Goal: Transaction & Acquisition: Book appointment/travel/reservation

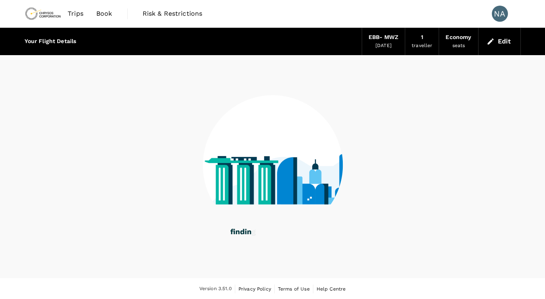
drag, startPoint x: 481, startPoint y: 158, endPoint x: 476, endPoint y: 157, distance: 4.4
click at [476, 157] on div at bounding box center [273, 160] width 496 height 210
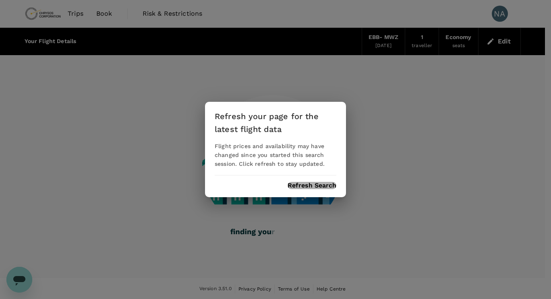
click at [324, 187] on button "Refresh Search" at bounding box center [311, 185] width 49 height 7
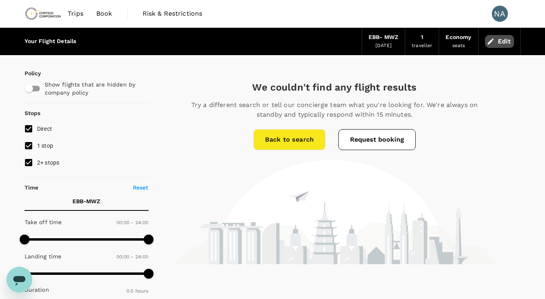
click at [487, 42] on icon "button" at bounding box center [490, 41] width 8 height 8
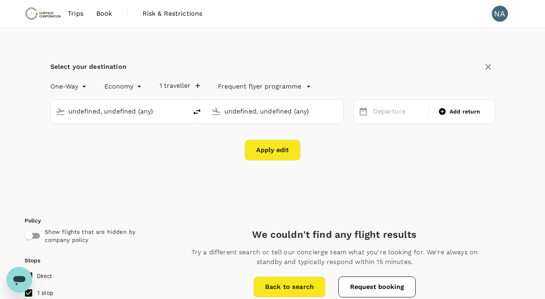
type input "Entebbe Intl (EBB)"
type input "[GEOGRAPHIC_DATA] (MWZ)"
type input "Entebbe Intl (EBB)"
click at [317, 109] on input "[GEOGRAPHIC_DATA] (MWZ)" at bounding box center [275, 111] width 102 height 12
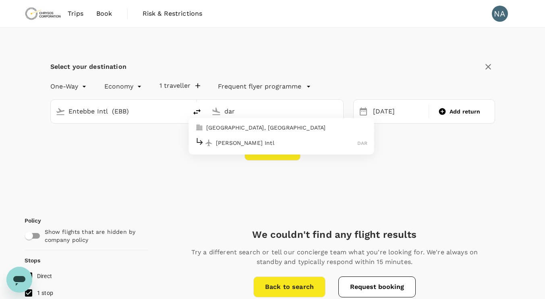
click at [290, 144] on p "[PERSON_NAME] Intl" at bounding box center [286, 143] width 141 height 8
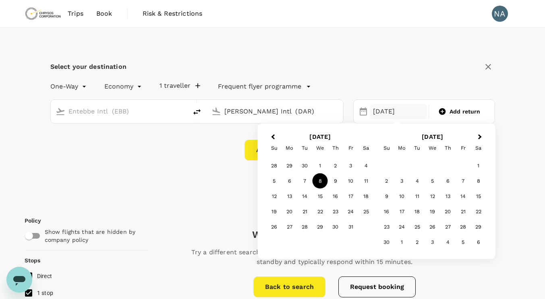
type input "[PERSON_NAME] Intl (DAR)"
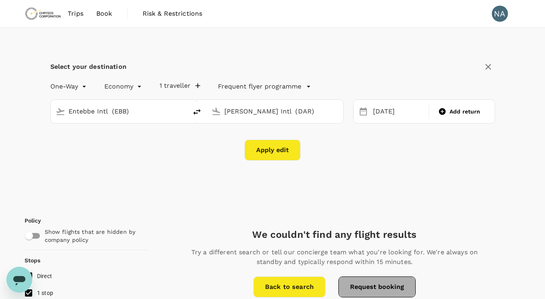
click at [391, 285] on button "Request booking" at bounding box center [376, 286] width 77 height 21
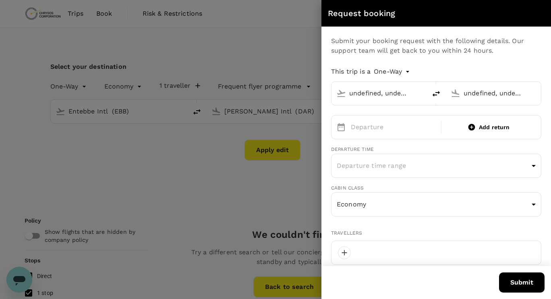
type input "Entebbe Intl (EBB)"
type input "[PERSON_NAME] Intl (DAR)"
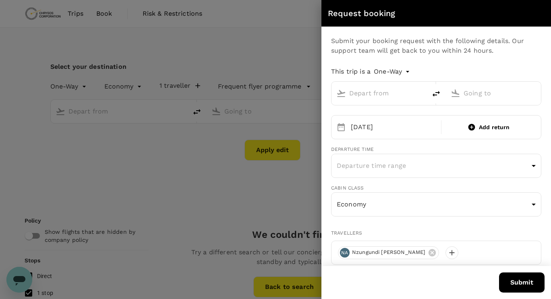
type input "Entebbe Intl (EBB)"
type input "[GEOGRAPHIC_DATA] (MWZ)"
type input "Entebbe Intl (EBB)"
type input "[GEOGRAPHIC_DATA] (MWZ)"
type input "243"
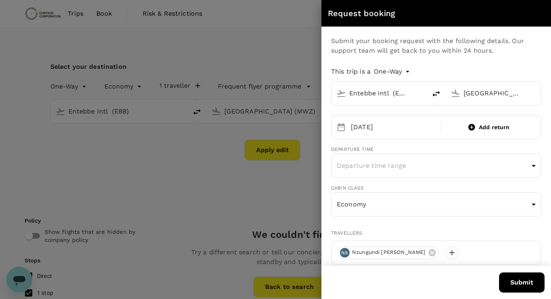
type input "993683616"
type input "[PERSON_NAME][EMAIL_ADDRESS][DOMAIN_NAME]"
click at [517, 277] on button "Submit" at bounding box center [521, 282] width 45 height 20
click at [269, 45] on div at bounding box center [275, 149] width 551 height 299
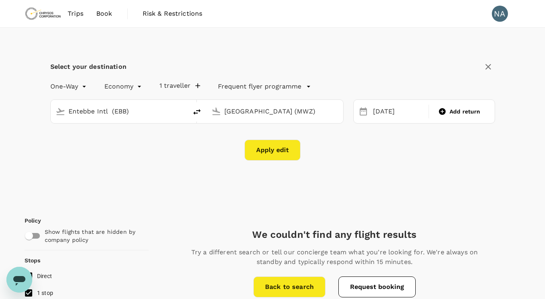
click at [265, 146] on button "Apply edit" at bounding box center [272, 150] width 56 height 21
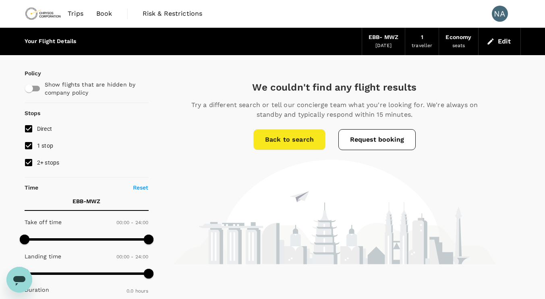
click at [105, 13] on span "Book" at bounding box center [104, 14] width 16 height 10
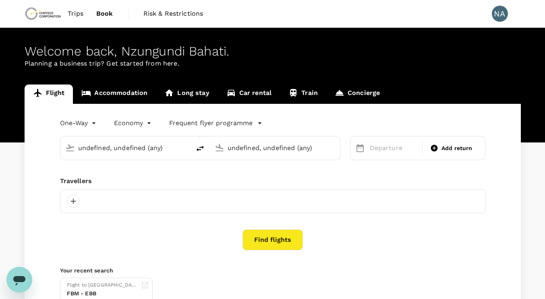
type input "Entebbe Intl (EBB)"
type input "[GEOGRAPHIC_DATA] (MWZ)"
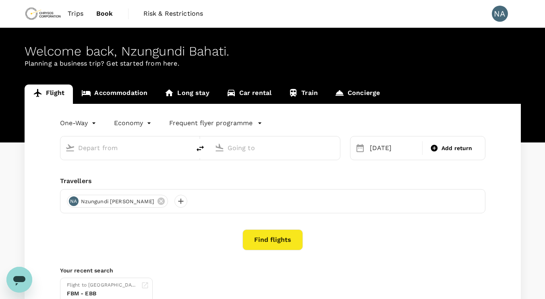
type input "Entebbe Intl (EBB)"
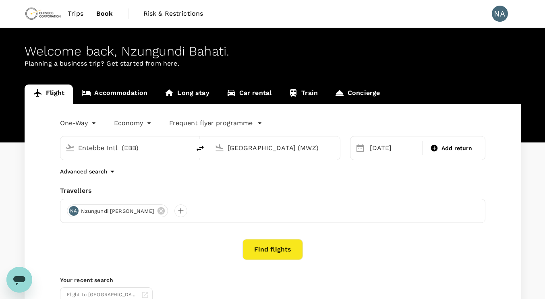
click at [234, 148] on input "[GEOGRAPHIC_DATA] (MWZ)" at bounding box center [274, 148] width 95 height 12
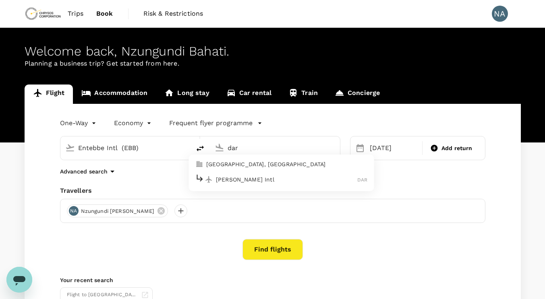
click at [242, 175] on p "[PERSON_NAME] Intl" at bounding box center [286, 179] width 141 height 8
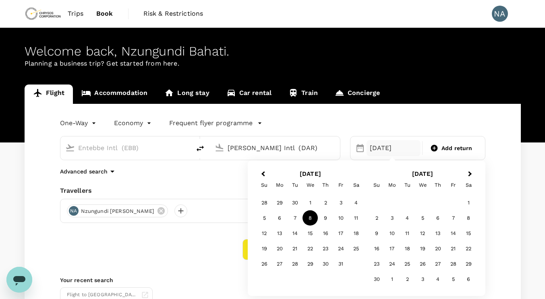
type input "[PERSON_NAME] Intl (DAR)"
click at [311, 213] on div "8" at bounding box center [309, 217] width 15 height 15
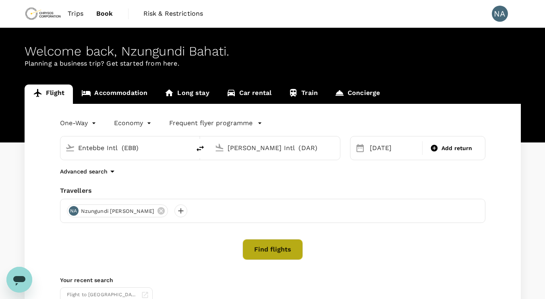
click at [286, 247] on button "Find flights" at bounding box center [272, 249] width 60 height 21
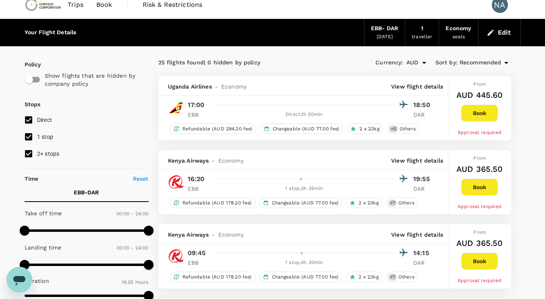
scroll to position [9, 0]
click at [478, 62] on span "Recommended" at bounding box center [480, 62] width 42 height 9
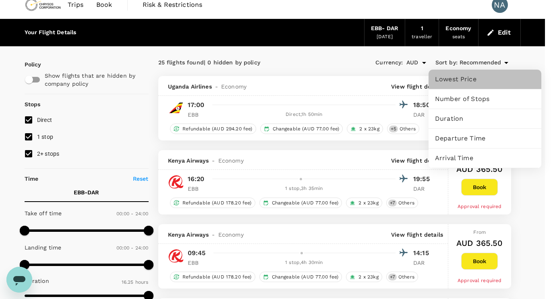
click at [465, 77] on span "Lowest Price" at bounding box center [485, 79] width 100 height 10
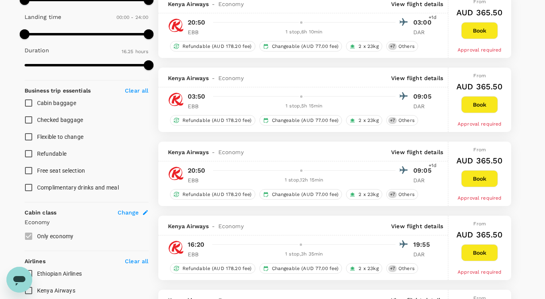
scroll to position [239, 0]
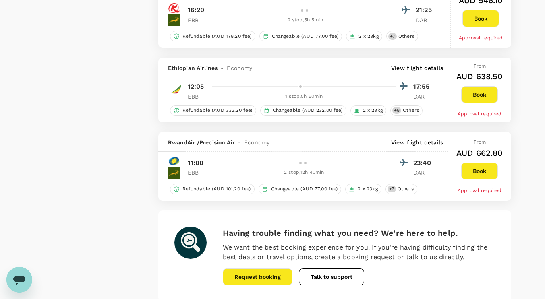
scroll to position [1479, 0]
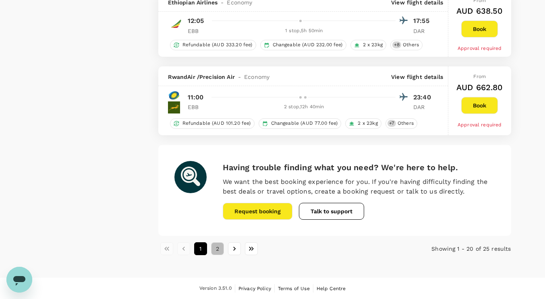
click at [215, 248] on button "2" at bounding box center [217, 248] width 13 height 13
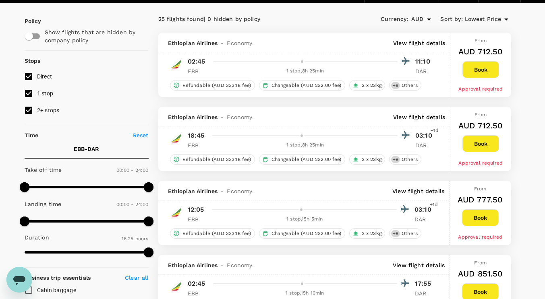
scroll to position [0, 0]
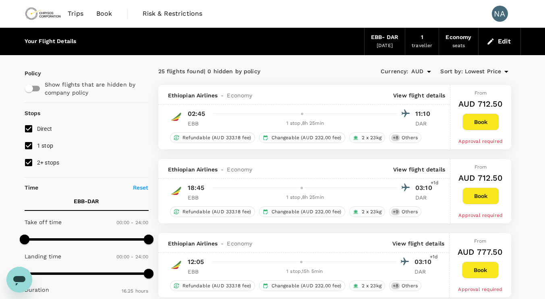
click at [105, 11] on span "Book" at bounding box center [104, 14] width 16 height 10
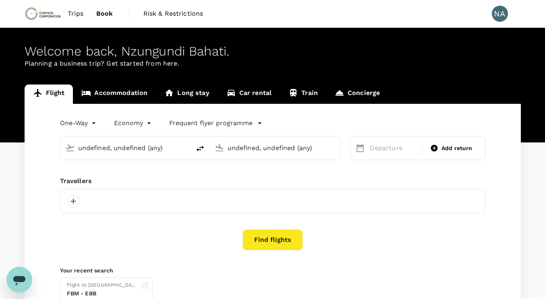
type input "Entebbe Intl (EBB)"
type input "[PERSON_NAME] Intl (DAR)"
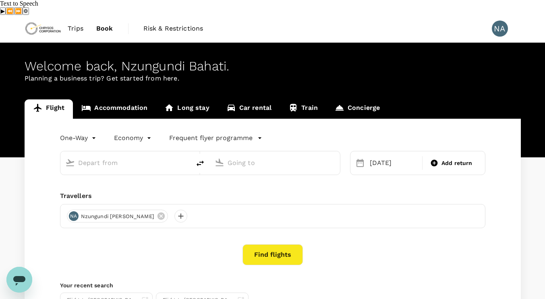
type input "Entebbe Intl (EBB)"
type input "[PERSON_NAME] Intl (DAR)"
type input "Entebbe Intl (EBB)"
type input "[PERSON_NAME] Intl (DAR)"
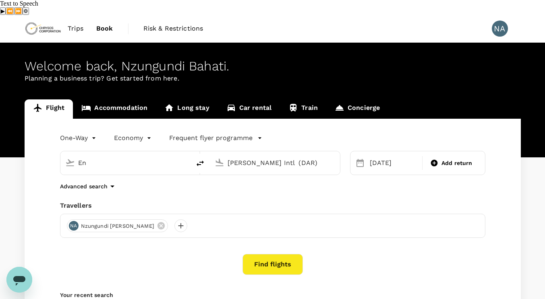
type input "E"
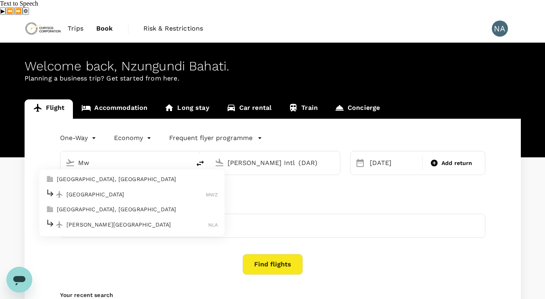
type input "M"
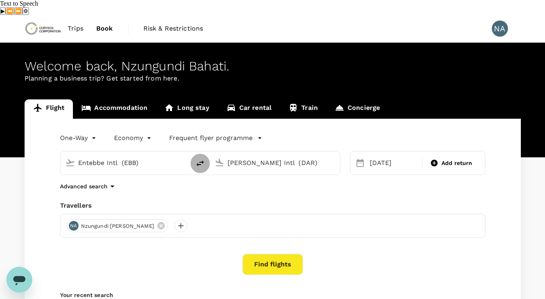
click at [198, 159] on icon "delete" at bounding box center [200, 164] width 10 height 10
type input "[PERSON_NAME] Intl (DAR)"
click at [287, 157] on input "Entebbe Intl (EBB)" at bounding box center [274, 163] width 95 height 12
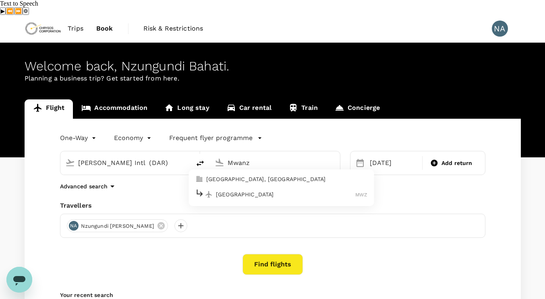
click at [265, 190] on p "[GEOGRAPHIC_DATA]" at bounding box center [285, 194] width 139 height 8
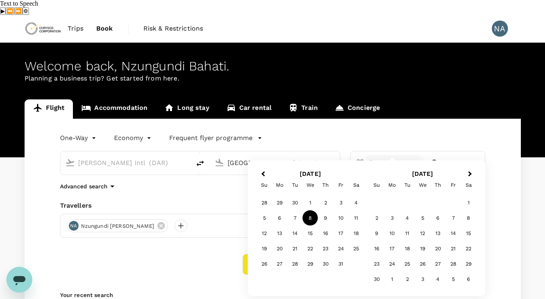
type input "[GEOGRAPHIC_DATA] (MWZ)"
click at [309, 218] on div "8" at bounding box center [309, 217] width 15 height 15
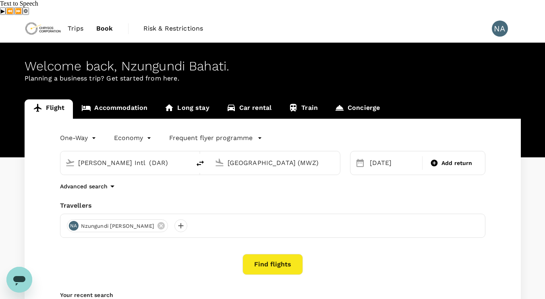
click at [268, 254] on button "Find flights" at bounding box center [272, 264] width 60 height 21
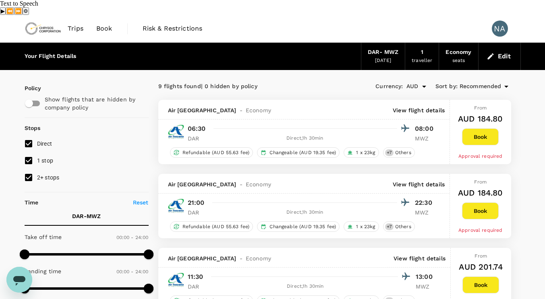
click at [108, 24] on span "Book" at bounding box center [104, 29] width 16 height 10
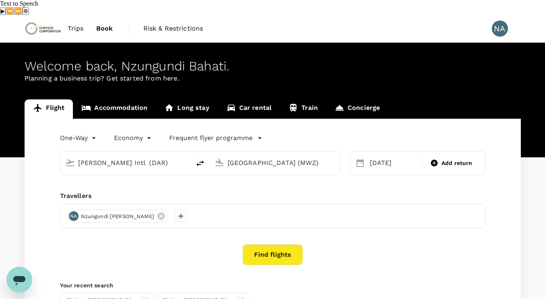
type input "[PERSON_NAME] Intl (DAR)"
type input "[GEOGRAPHIC_DATA] (MWZ)"
type input "[PERSON_NAME] Intl (DAR)"
type input "[GEOGRAPHIC_DATA] (MWZ)"
type input "[PERSON_NAME] Intl (DAR)"
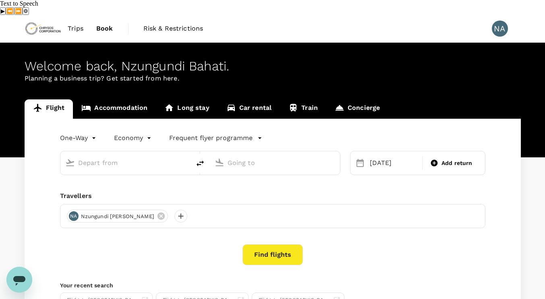
type input "[GEOGRAPHIC_DATA] (MWZ)"
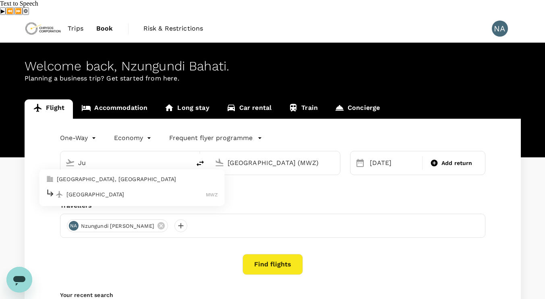
type input "J"
click at [109, 190] on p "[GEOGRAPHIC_DATA]" at bounding box center [135, 194] width 139 height 8
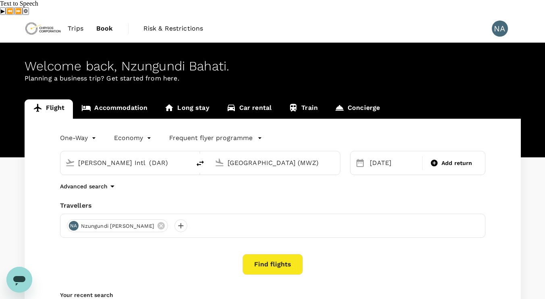
type input "[GEOGRAPHIC_DATA] (MWZ)"
click at [330, 157] on div "[GEOGRAPHIC_DATA] (MWZ)" at bounding box center [280, 163] width 107 height 13
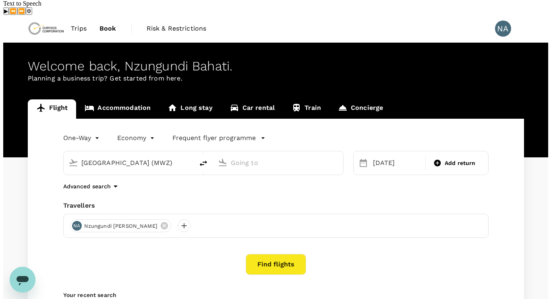
scroll to position [0, 0]
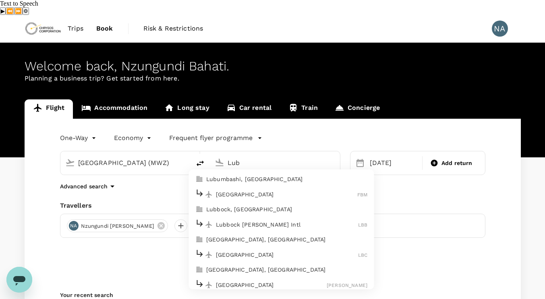
click at [283, 190] on p "[GEOGRAPHIC_DATA]" at bounding box center [286, 194] width 141 height 8
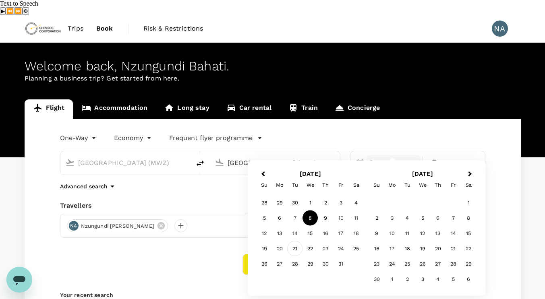
type input "[GEOGRAPHIC_DATA] (FBM)"
click at [297, 244] on div "21" at bounding box center [294, 248] width 15 height 15
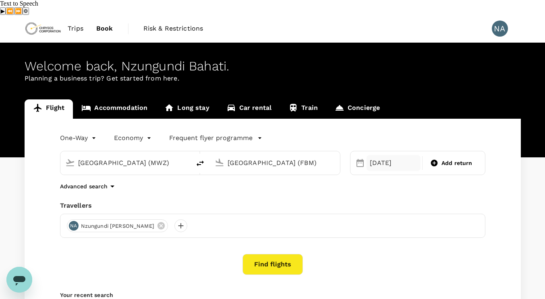
click at [390, 155] on div "[DATE]" at bounding box center [393, 163] width 54 height 16
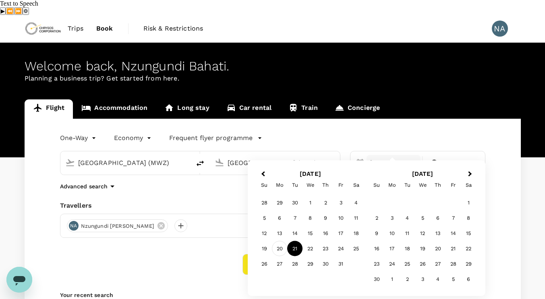
click at [280, 244] on div "20" at bounding box center [279, 248] width 15 height 15
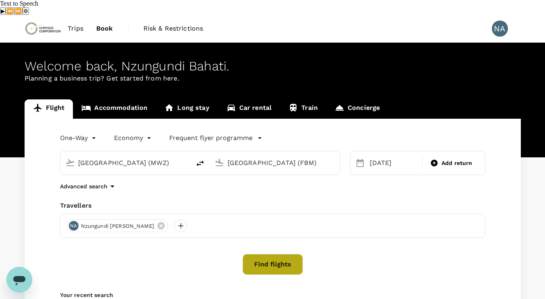
click at [277, 254] on button "Find flights" at bounding box center [272, 264] width 60 height 21
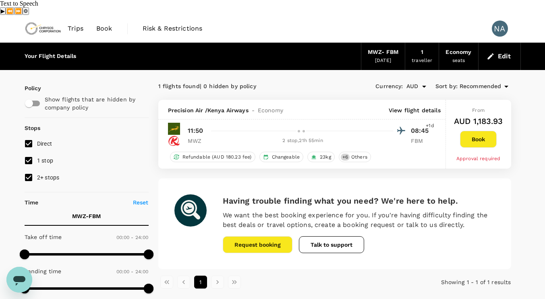
click at [426, 106] on p "View flight details" at bounding box center [414, 110] width 52 height 8
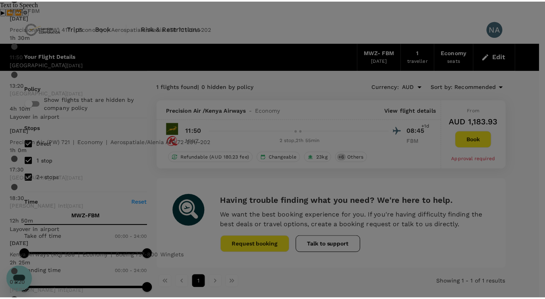
scroll to position [123, 0]
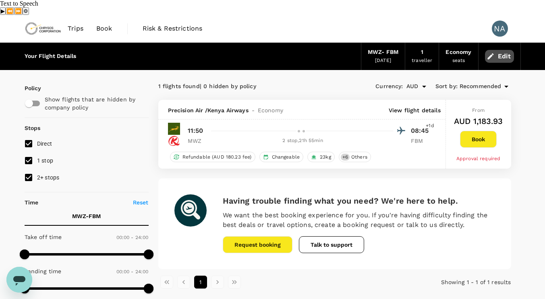
click at [489, 53] on icon "button" at bounding box center [490, 56] width 6 height 6
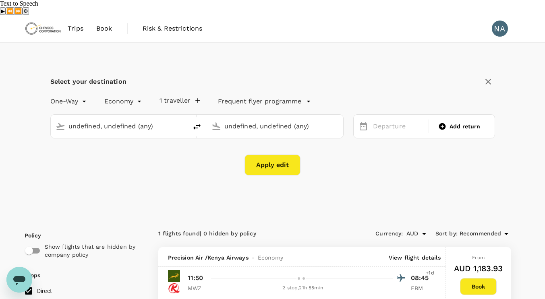
type input "[GEOGRAPHIC_DATA] (MWZ)"
type input "[GEOGRAPHIC_DATA] (FBM)"
type input "[GEOGRAPHIC_DATA] (MWZ)"
type input "[GEOGRAPHIC_DATA] (FBM)"
click at [371, 119] on div "[DATE]" at bounding box center [398, 127] width 58 height 16
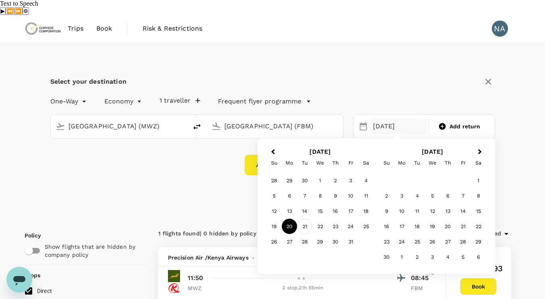
click at [305, 219] on div "21" at bounding box center [304, 226] width 15 height 15
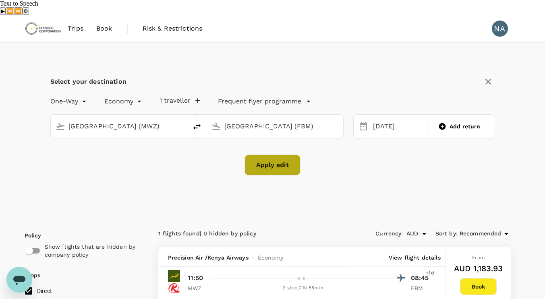
click at [272, 155] on button "Apply edit" at bounding box center [272, 165] width 56 height 21
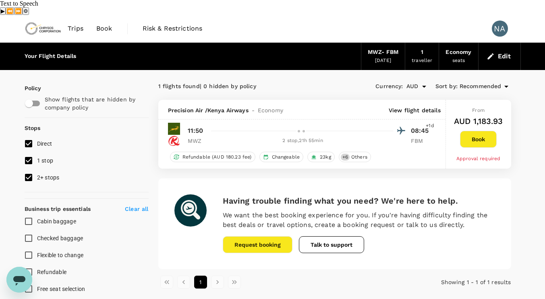
checkbox input "false"
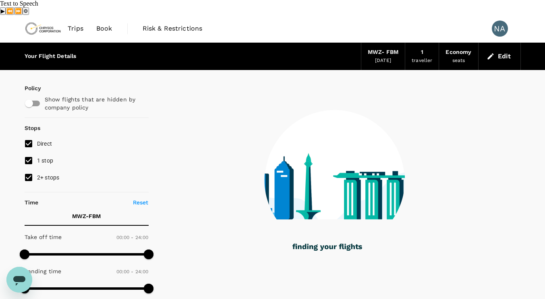
type input "945"
checkbox input "true"
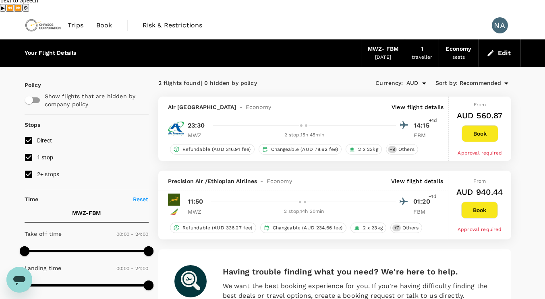
scroll to position [2, 0]
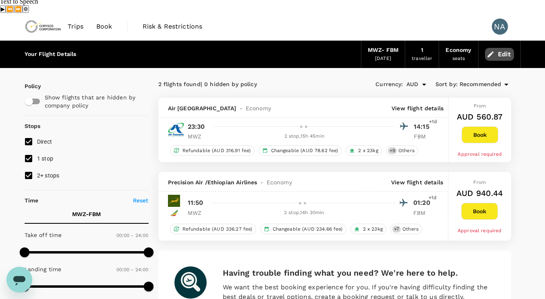
click at [491, 50] on icon "button" at bounding box center [490, 54] width 8 height 8
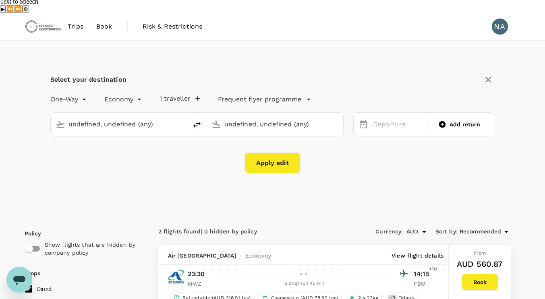
type input "[GEOGRAPHIC_DATA] (MWZ)"
type input "[GEOGRAPHIC_DATA] (FBM)"
type input "[GEOGRAPHIC_DATA] (MWZ)"
type input "[GEOGRAPHIC_DATA] (FBM)"
click at [193, 120] on icon "delete" at bounding box center [197, 125] width 10 height 10
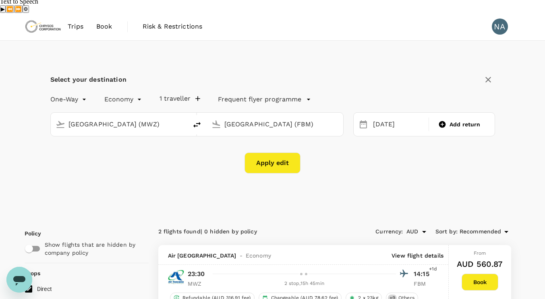
type input "[GEOGRAPHIC_DATA] (FBM)"
type input "[GEOGRAPHIC_DATA] (MWZ)"
click at [160, 118] on input "[GEOGRAPHIC_DATA] (FBM)" at bounding box center [119, 124] width 102 height 12
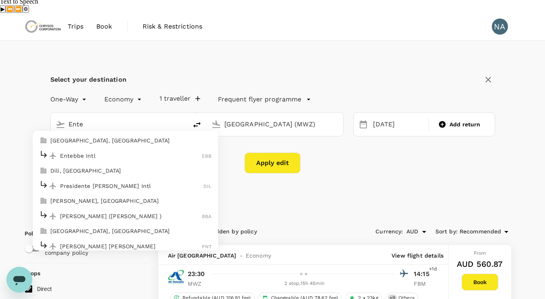
click at [110, 136] on p "[GEOGRAPHIC_DATA], [GEOGRAPHIC_DATA]" at bounding box center [130, 140] width 161 height 8
type input "[GEOGRAPHIC_DATA], [GEOGRAPHIC_DATA] (any)"
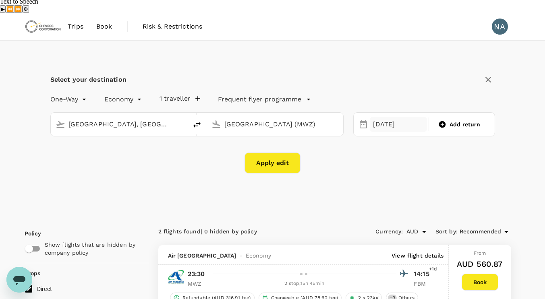
scroll to position [0, 0]
click at [382, 117] on div "[DATE]" at bounding box center [398, 125] width 58 height 16
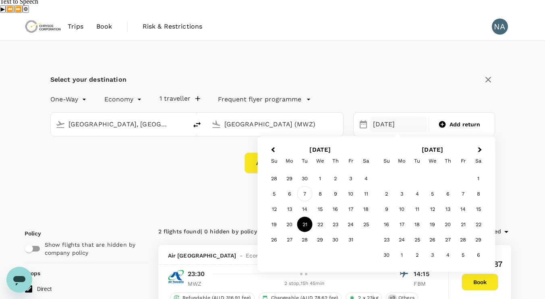
click at [304, 186] on div "7" at bounding box center [304, 193] width 15 height 15
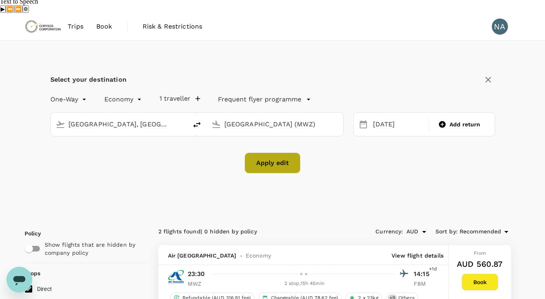
click at [276, 153] on button "Apply edit" at bounding box center [272, 163] width 56 height 21
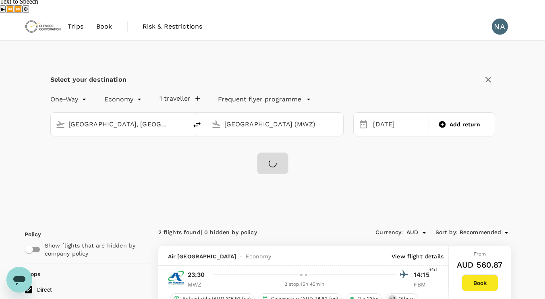
checkbox input "false"
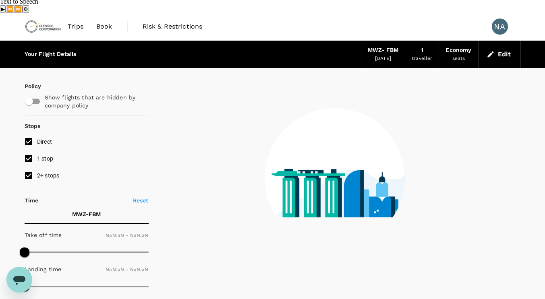
type input "1440"
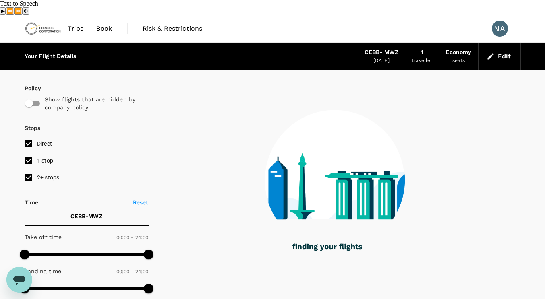
type input "1535"
checkbox input "true"
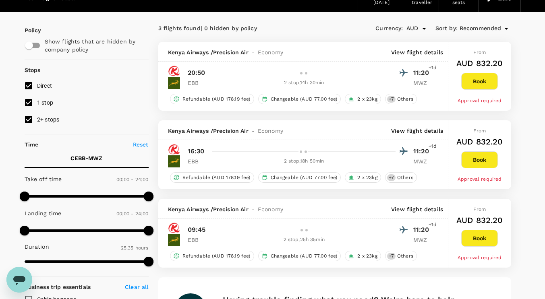
scroll to position [60, 0]
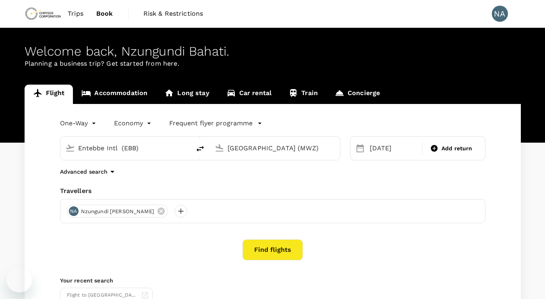
type input "Entebbe Intl (EBB)"
type input "[GEOGRAPHIC_DATA] (MWZ)"
